Goal: Transaction & Acquisition: Purchase product/service

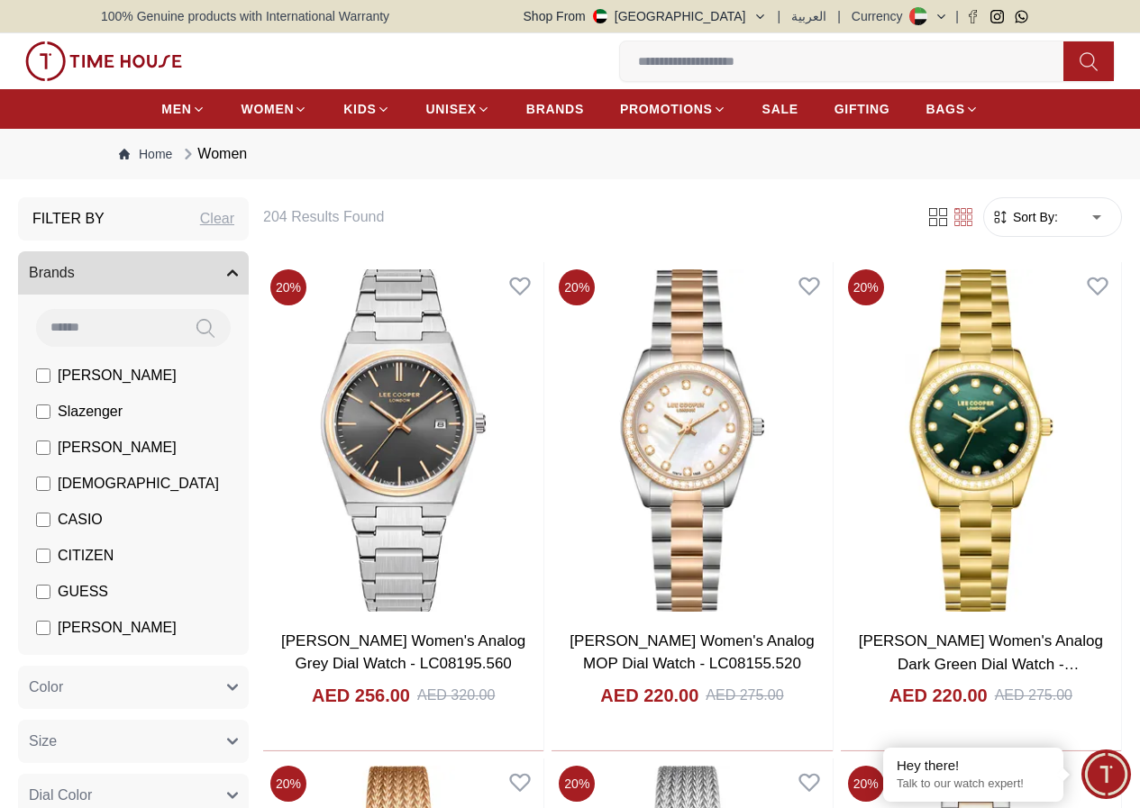
scroll to position [969, 0]
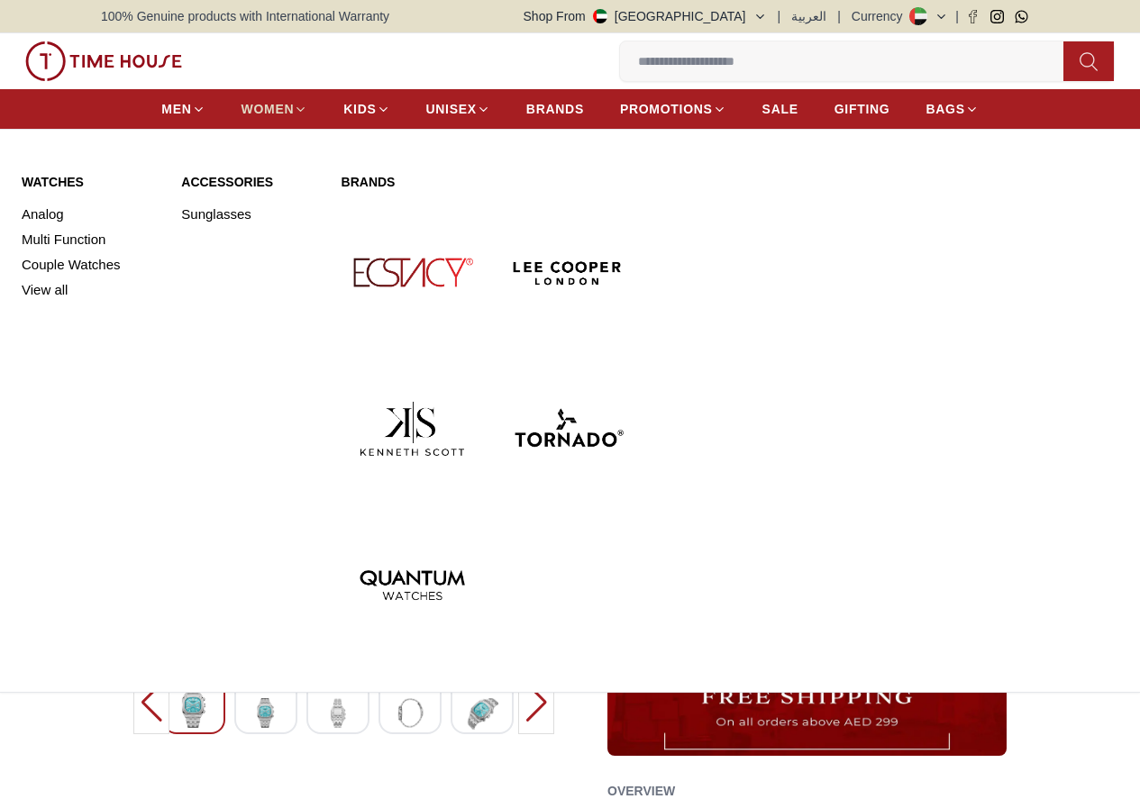
click at [241, 114] on span "WOMEN" at bounding box center [267, 109] width 53 height 18
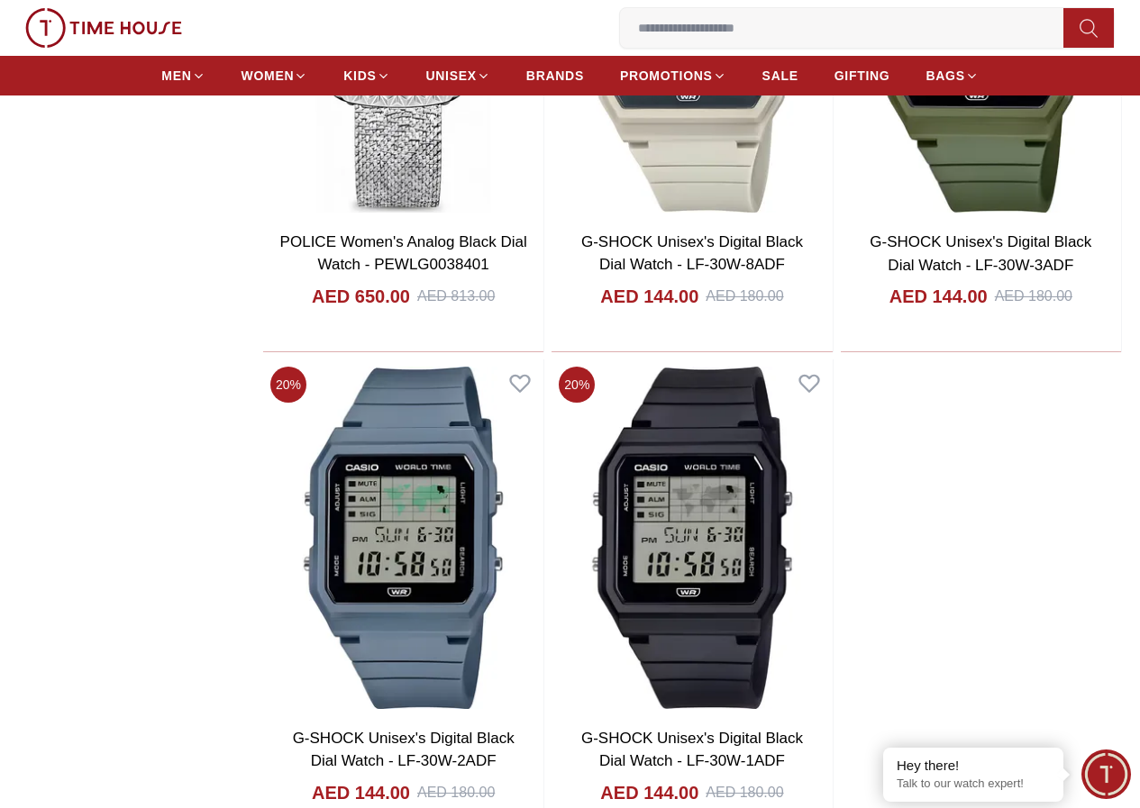
scroll to position [2883, 0]
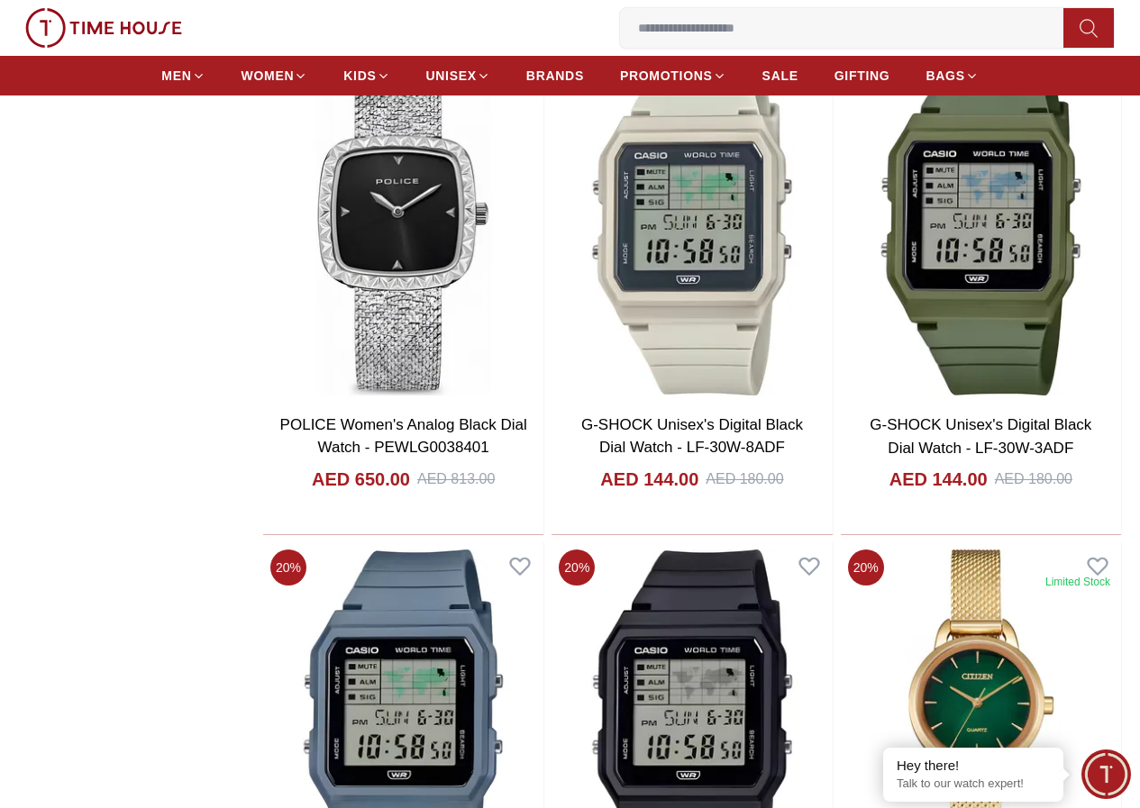
scroll to position [2432, 0]
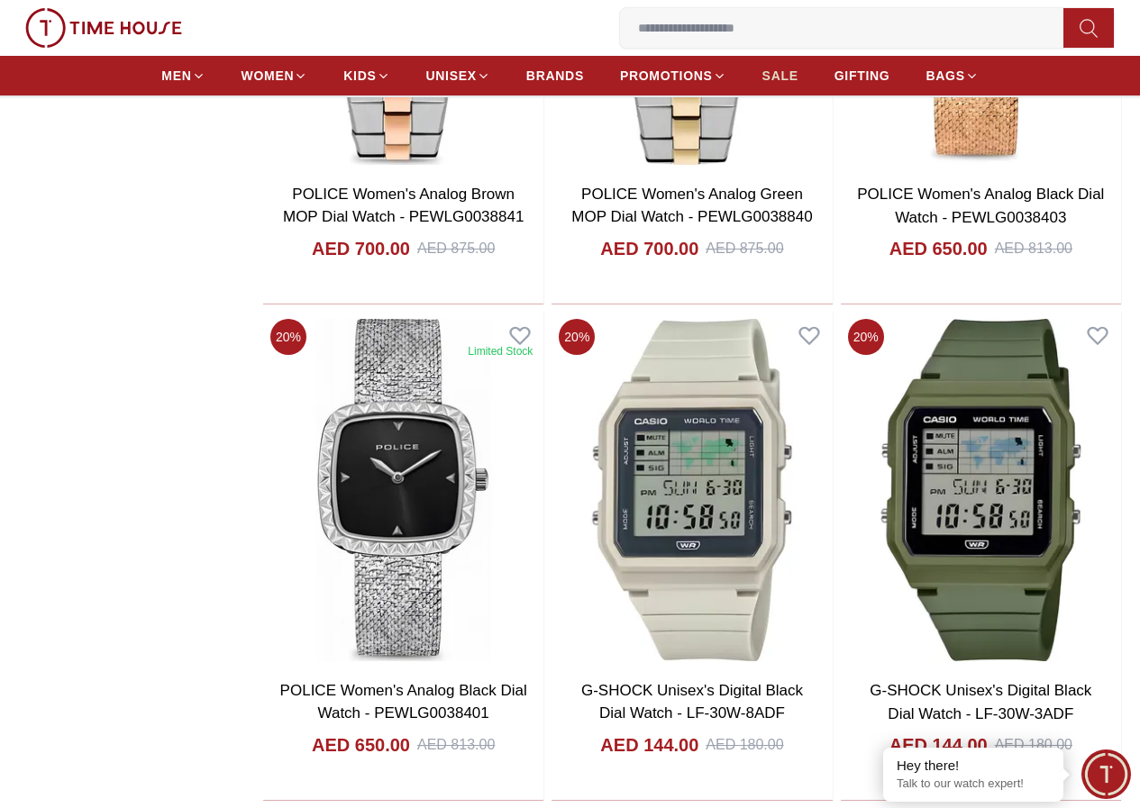
click at [762, 85] on span "SALE" at bounding box center [780, 76] width 36 height 18
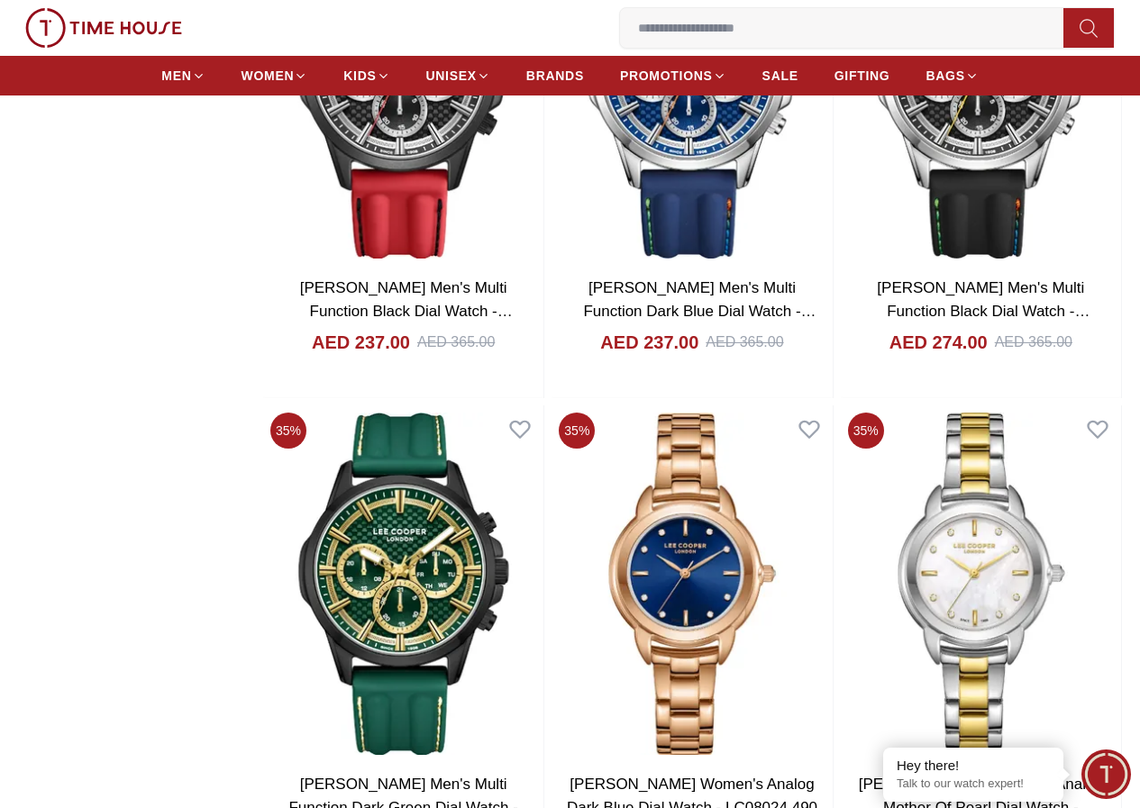
scroll to position [2702, 0]
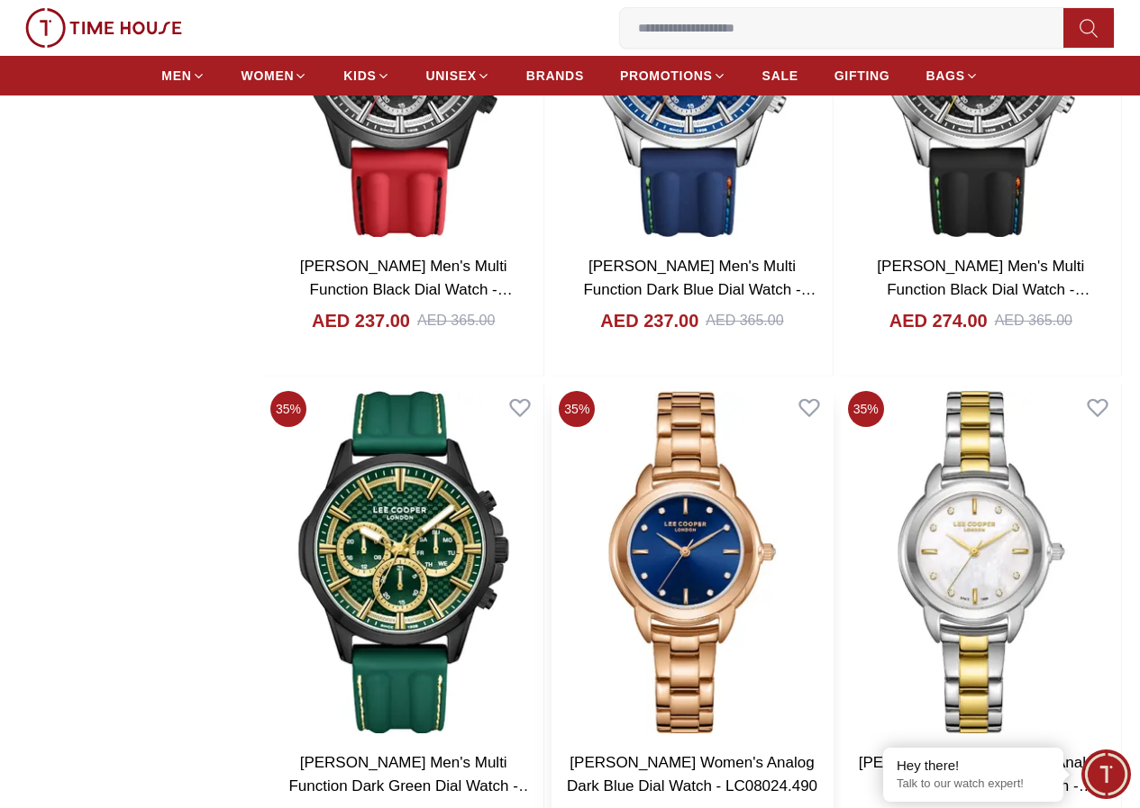
click at [734, 384] on img at bounding box center [691, 562] width 280 height 357
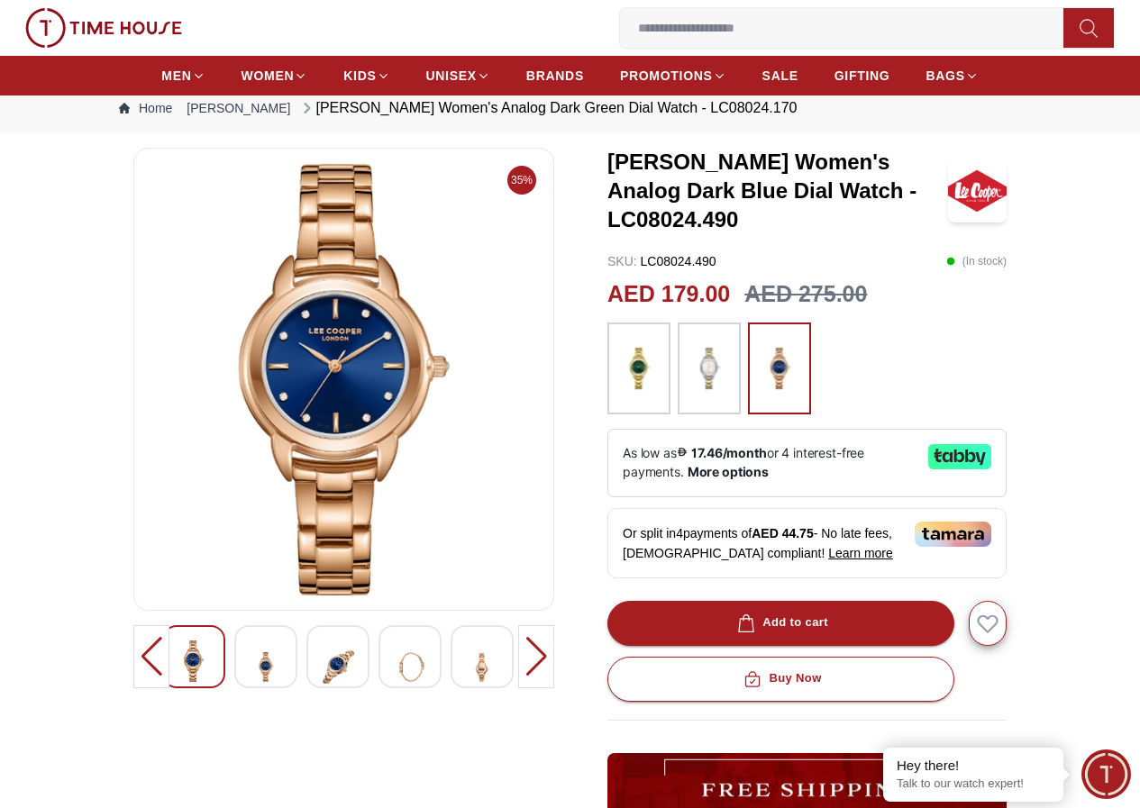
scroll to position [90, 0]
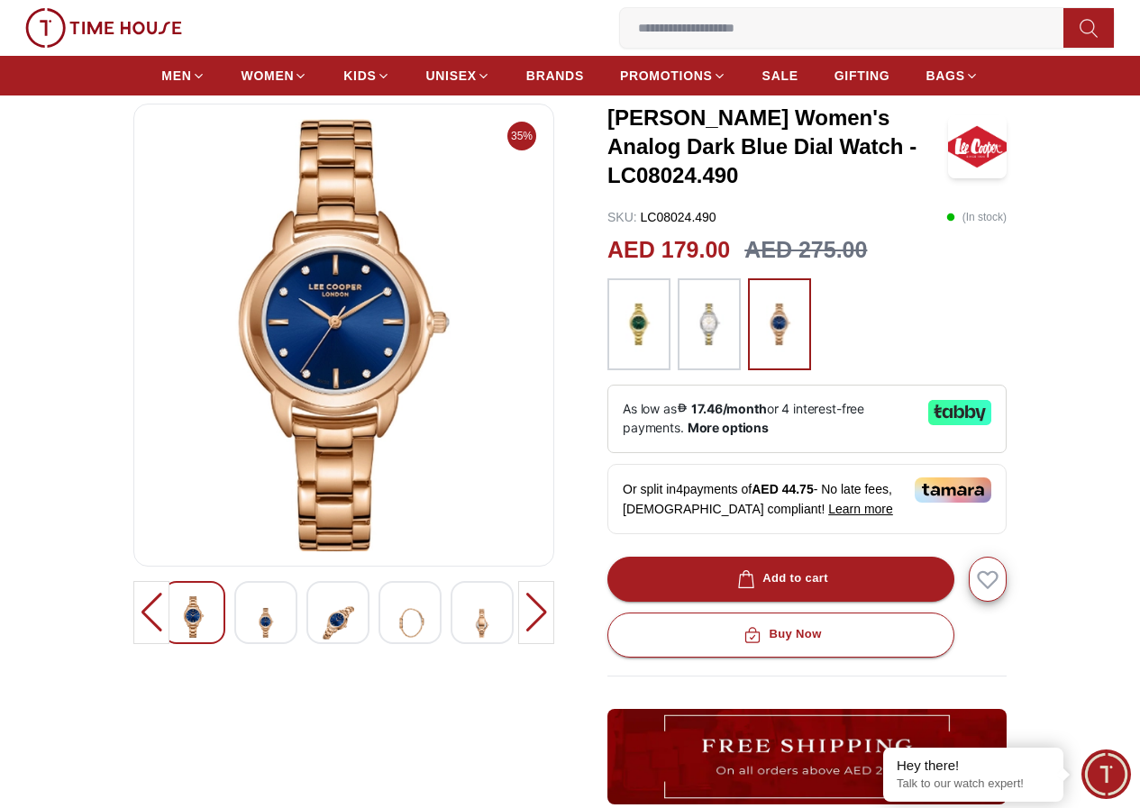
click at [250, 618] on img at bounding box center [266, 622] width 32 height 53
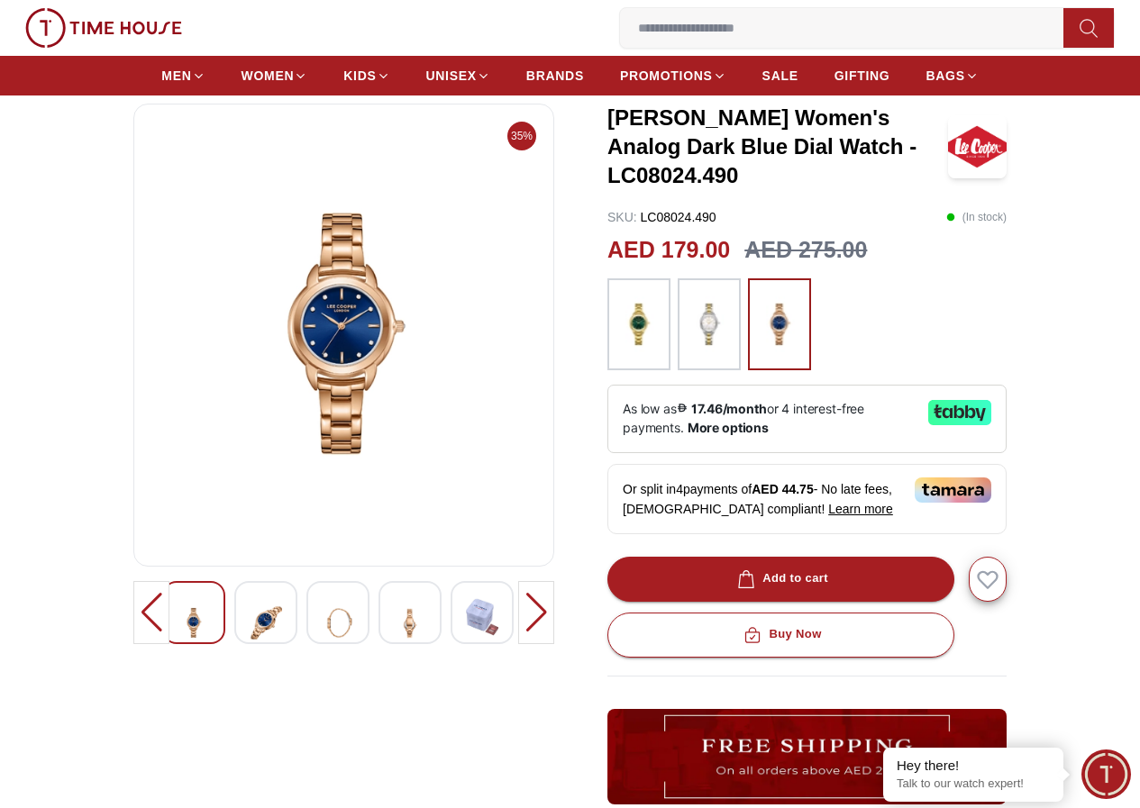
click at [322, 622] on img at bounding box center [338, 622] width 32 height 53
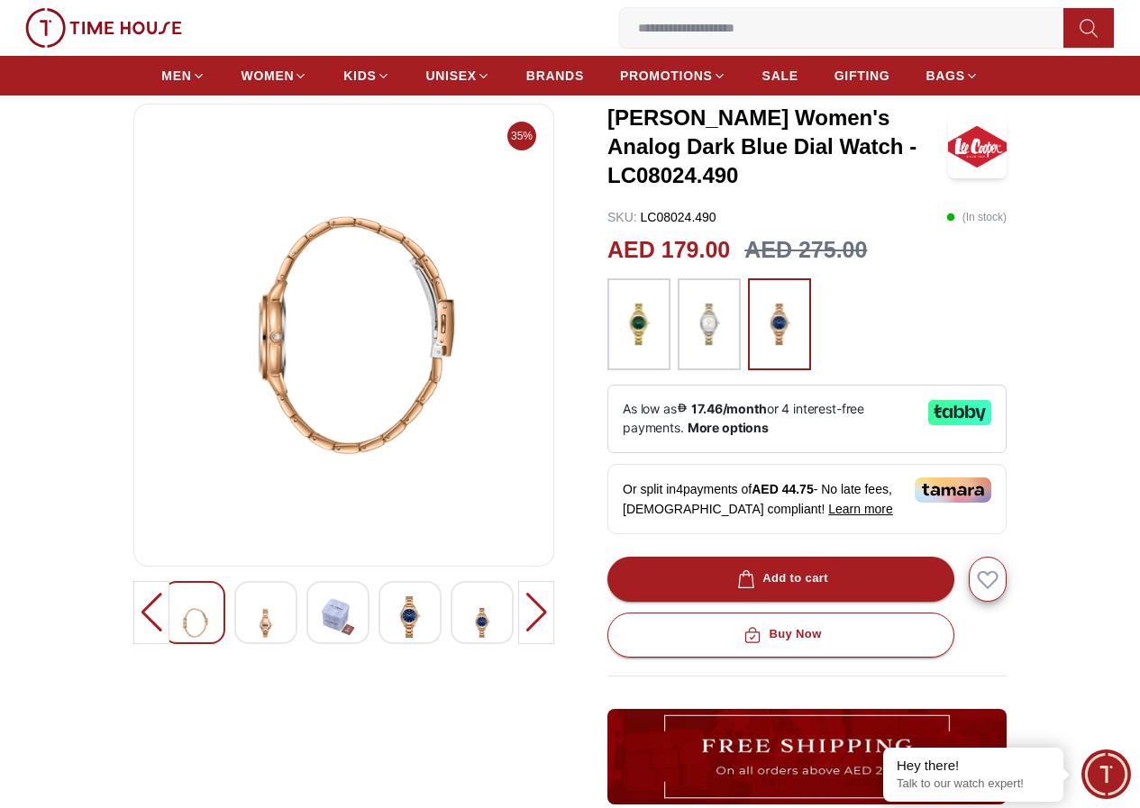
click at [394, 621] on img at bounding box center [410, 616] width 32 height 41
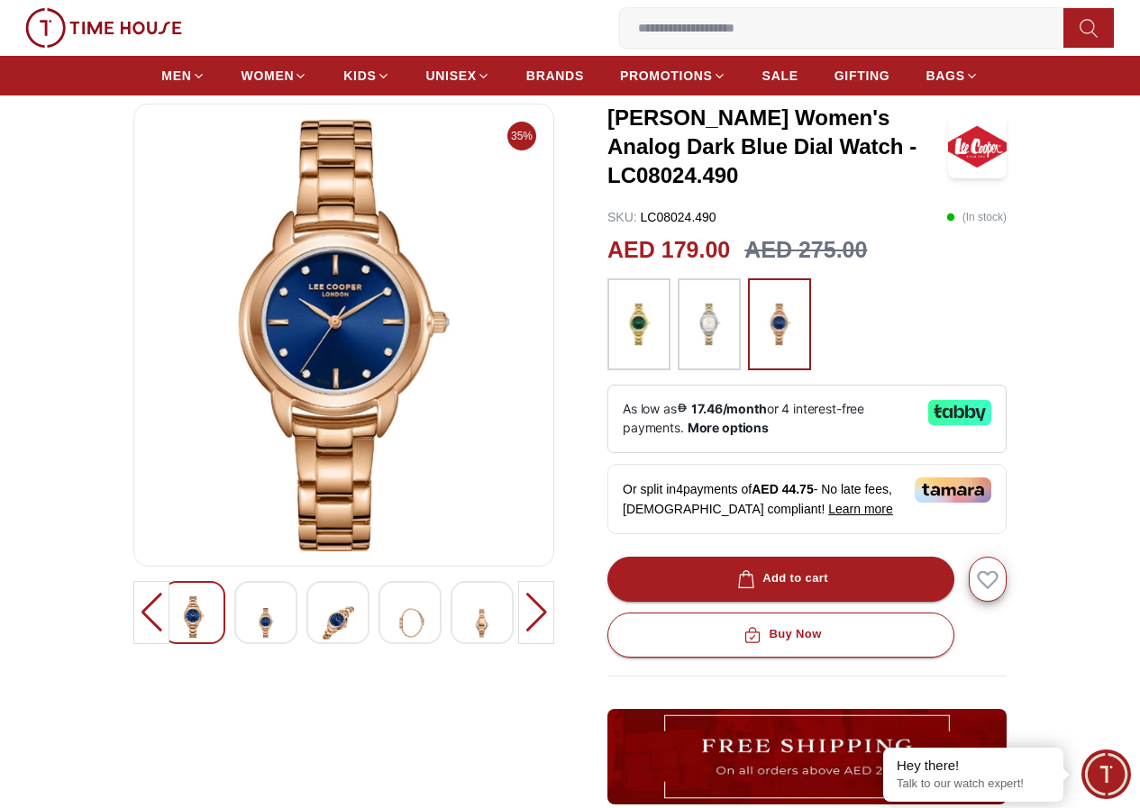
click at [466, 627] on img at bounding box center [482, 622] width 32 height 53
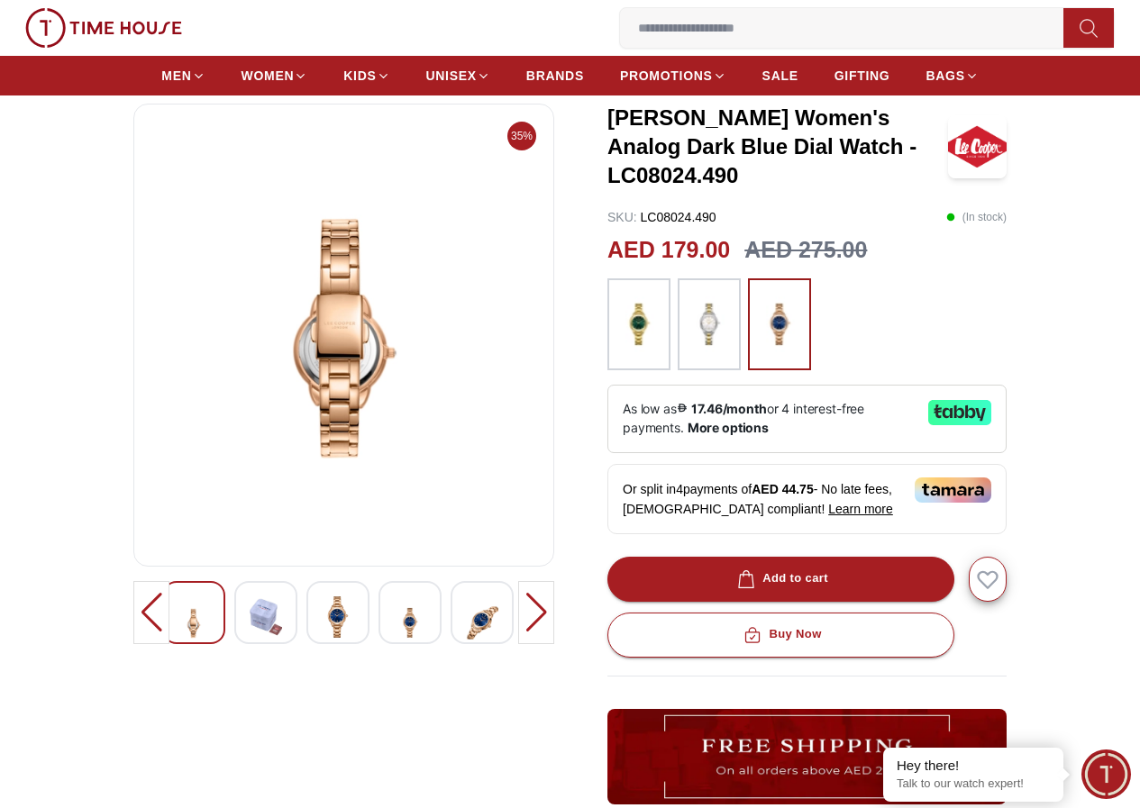
click at [177, 623] on img at bounding box center [193, 622] width 32 height 53
click at [133, 617] on div at bounding box center [151, 612] width 36 height 63
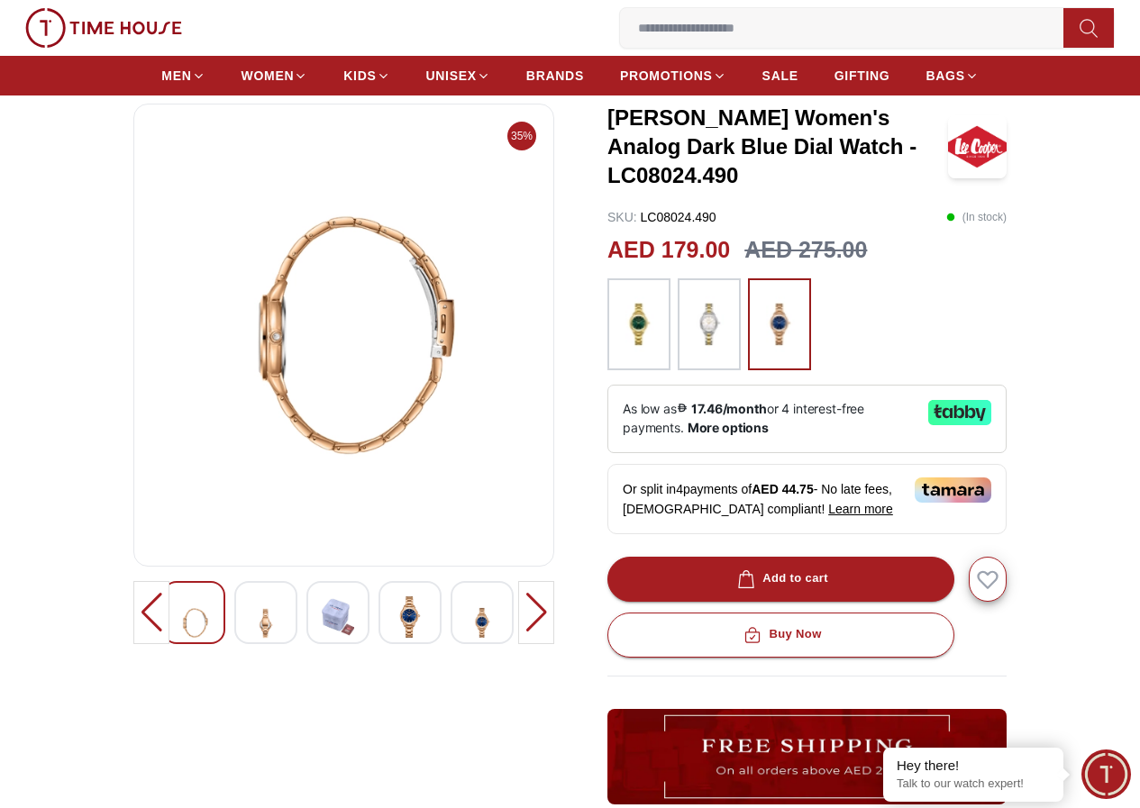
click at [133, 617] on div at bounding box center [151, 612] width 36 height 63
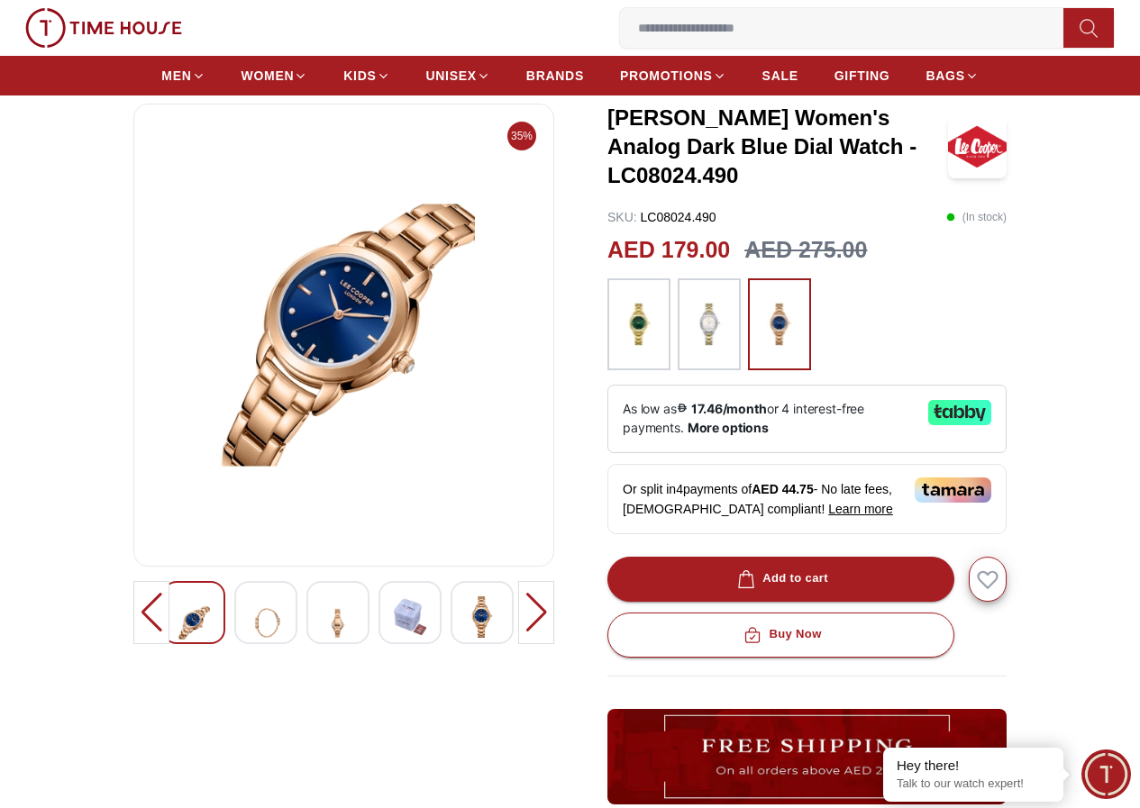
click at [133, 617] on div at bounding box center [151, 612] width 36 height 63
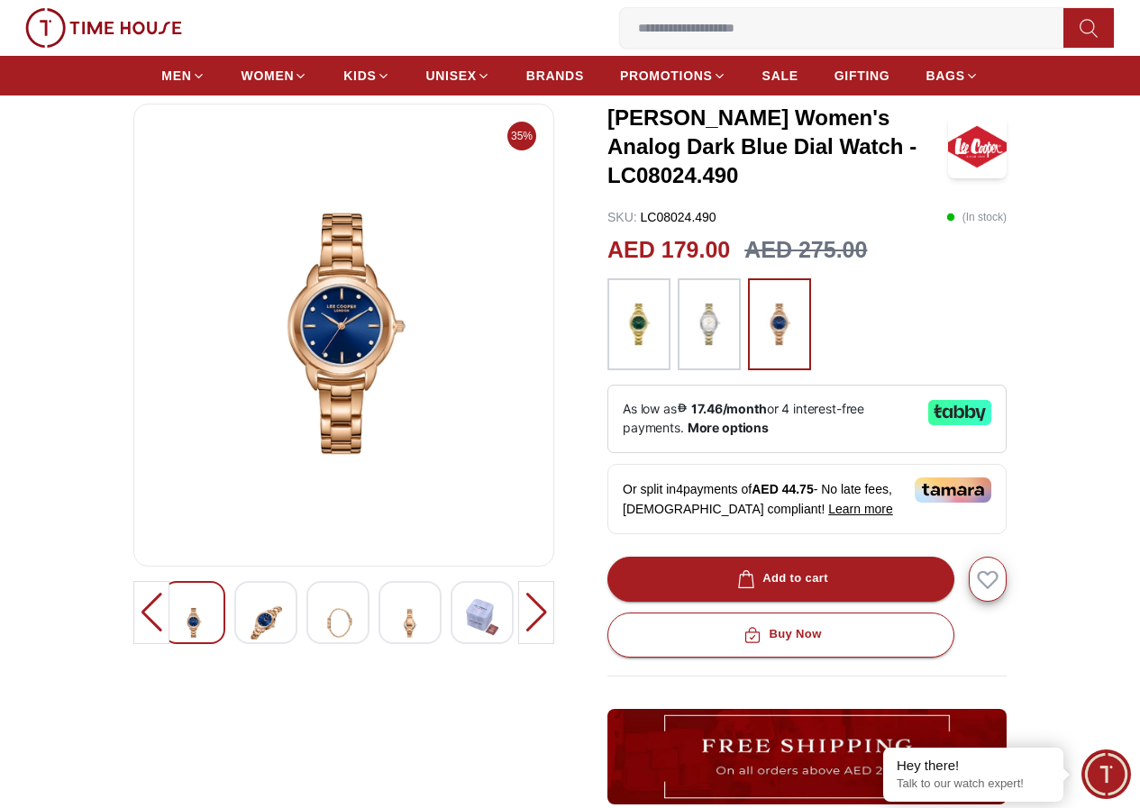
click at [133, 617] on div at bounding box center [151, 612] width 36 height 63
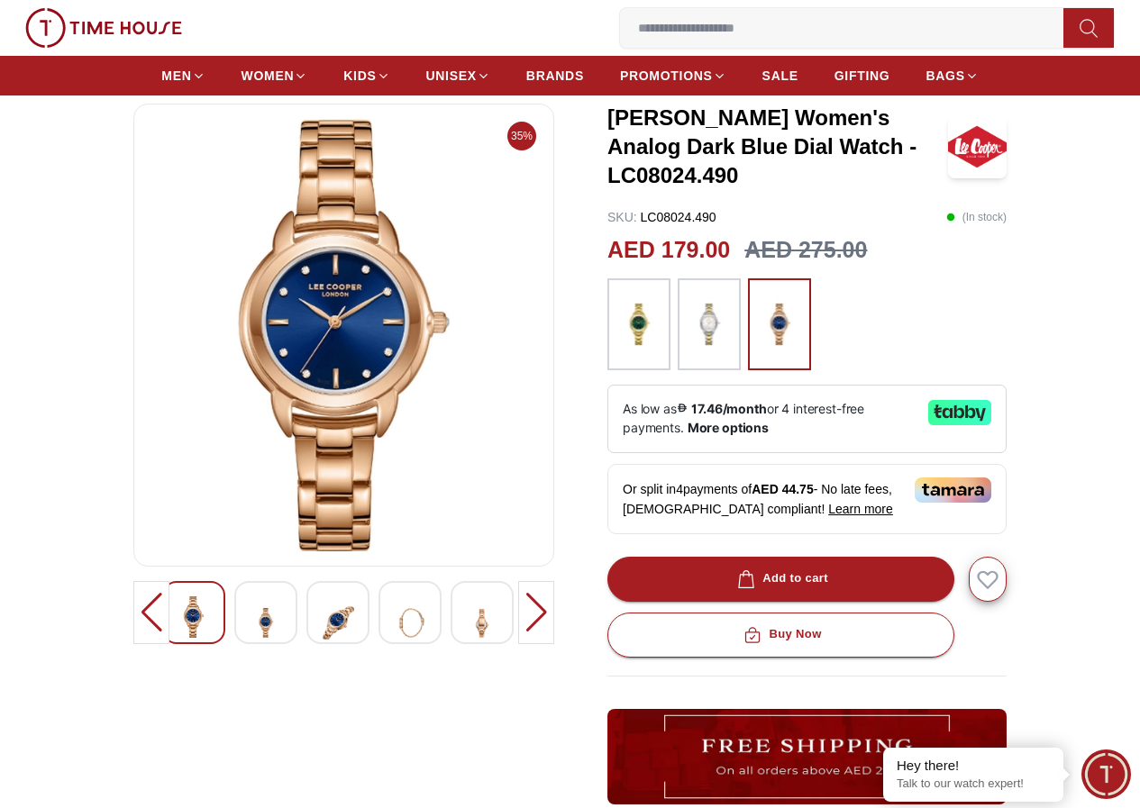
click at [133, 617] on div at bounding box center [151, 612] width 36 height 63
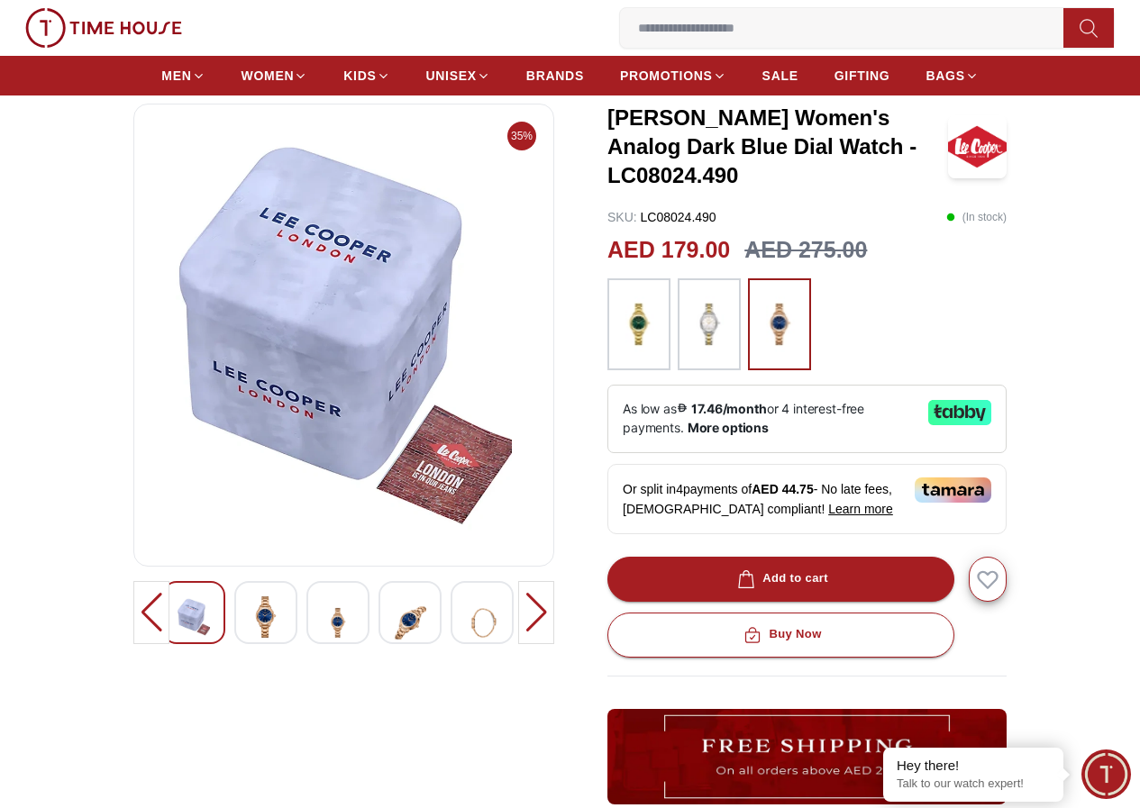
click at [250, 620] on img at bounding box center [266, 616] width 32 height 41
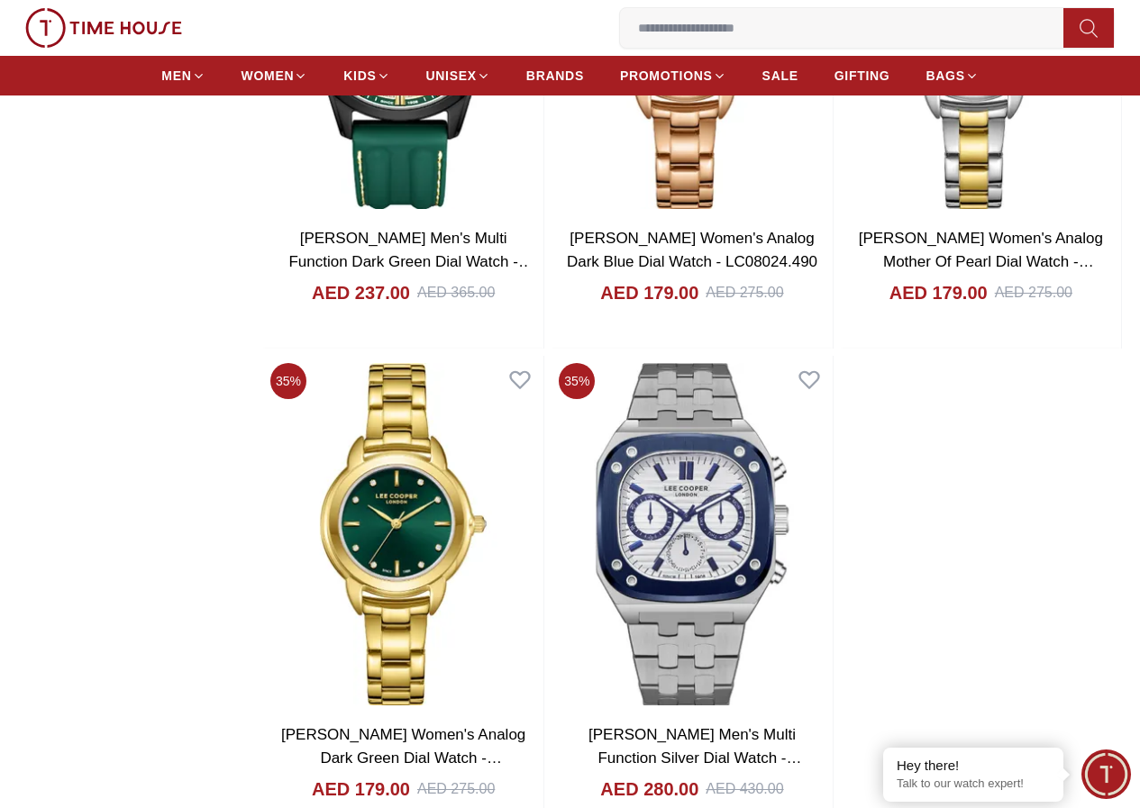
scroll to position [3228, 0]
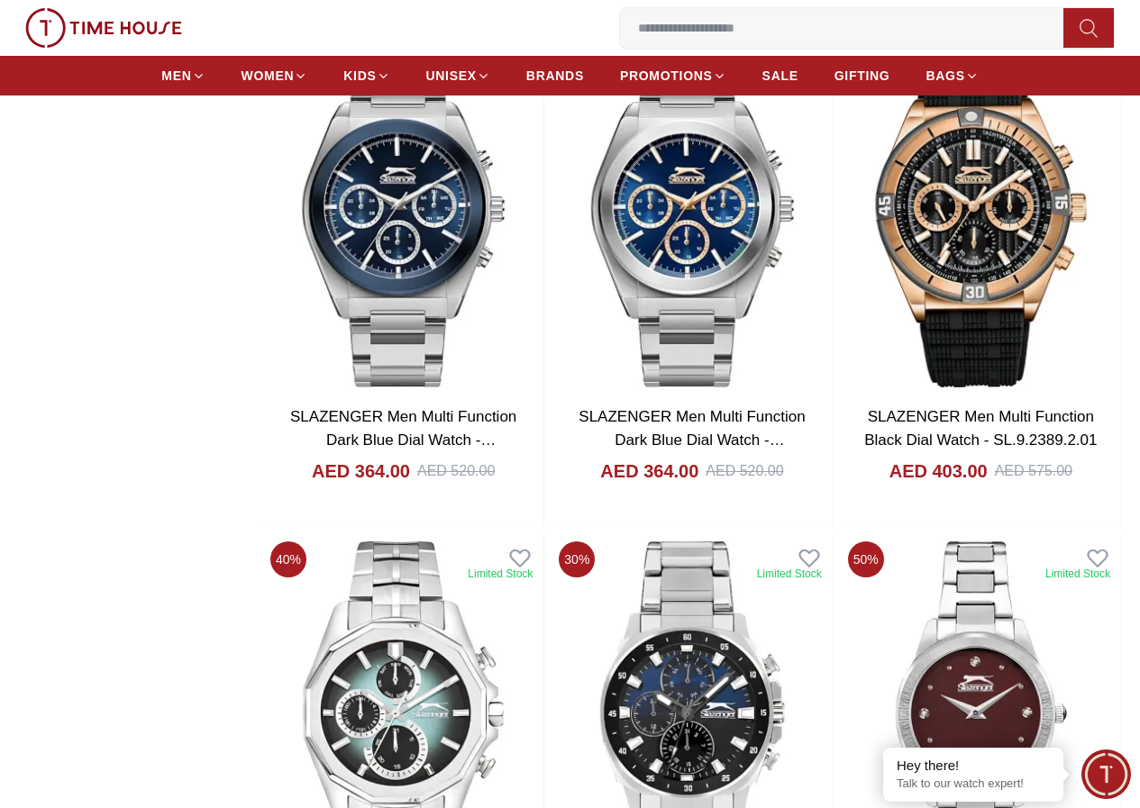
scroll to position [8543, 0]
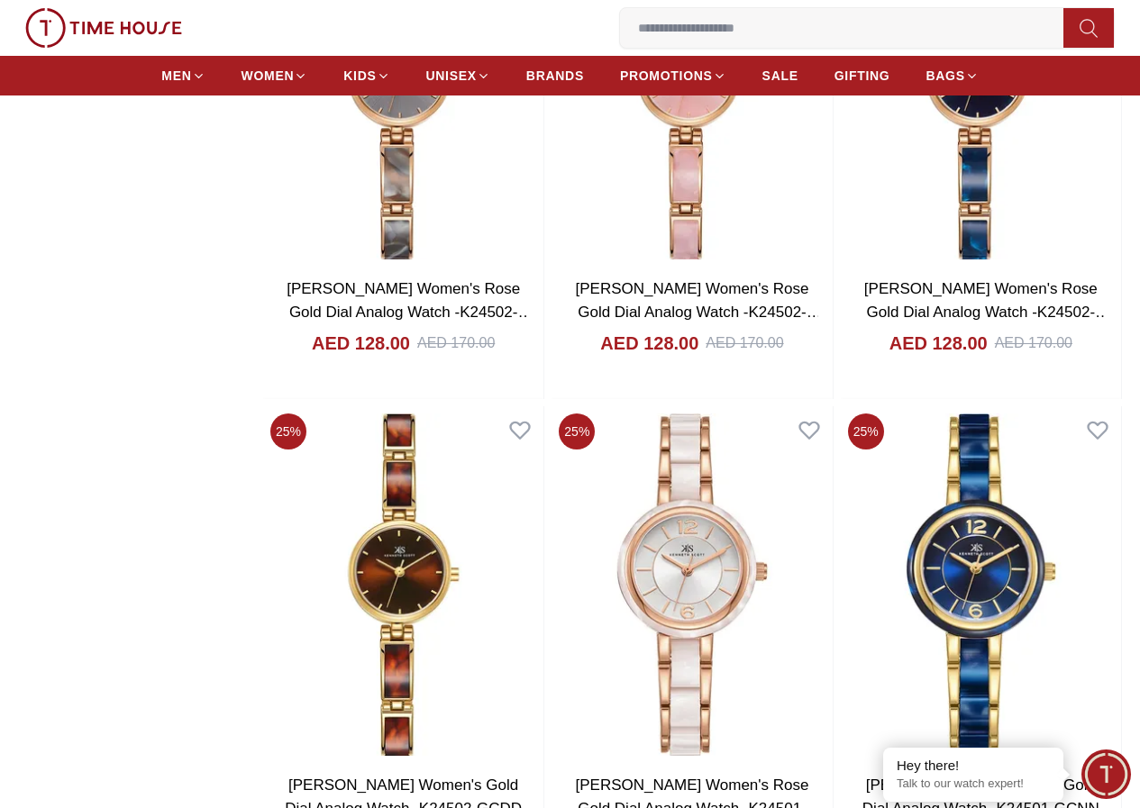
scroll to position [12146, 0]
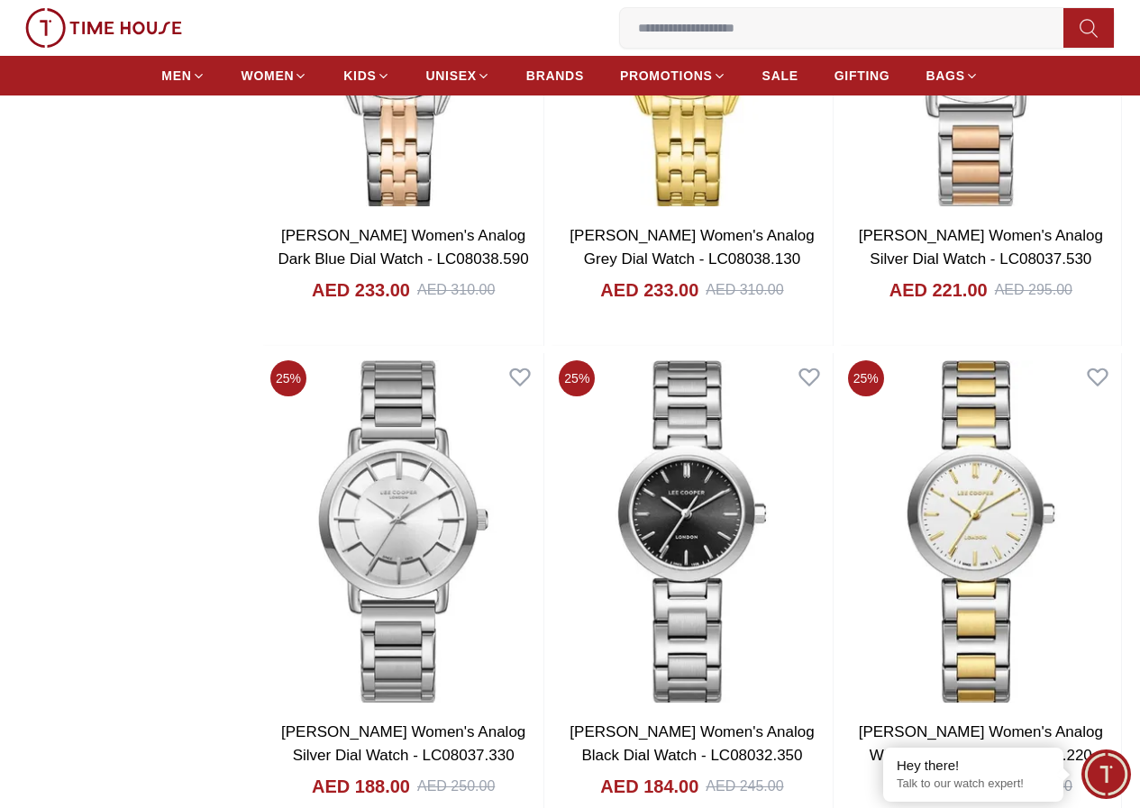
scroll to position [14669, 0]
